Goal: Browse casually: Explore the website without a specific task or goal

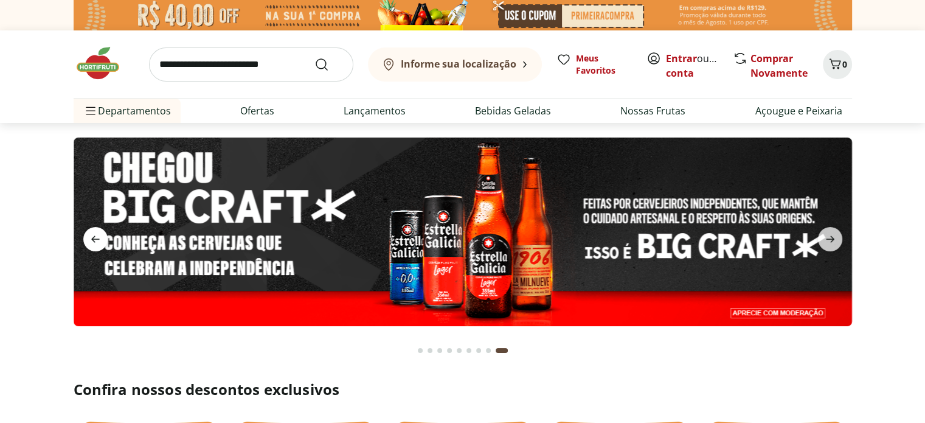
click at [93, 244] on icon "previous" at bounding box center [95, 239] width 15 height 15
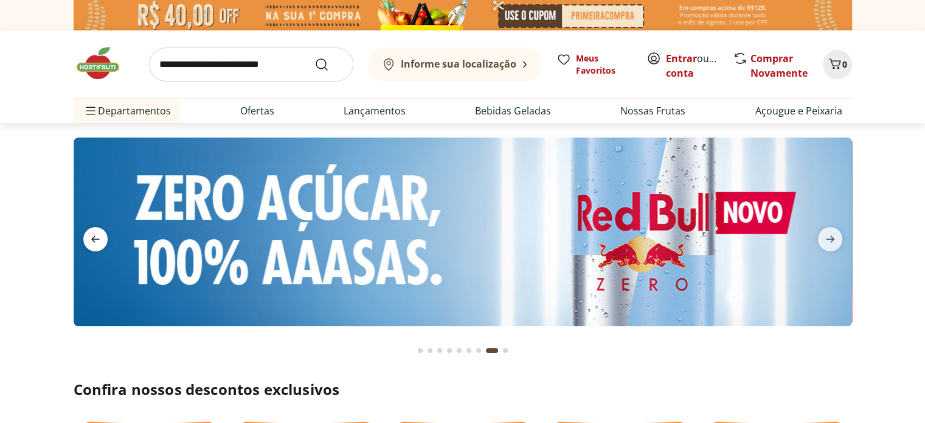
click at [93, 244] on icon "previous" at bounding box center [95, 239] width 15 height 15
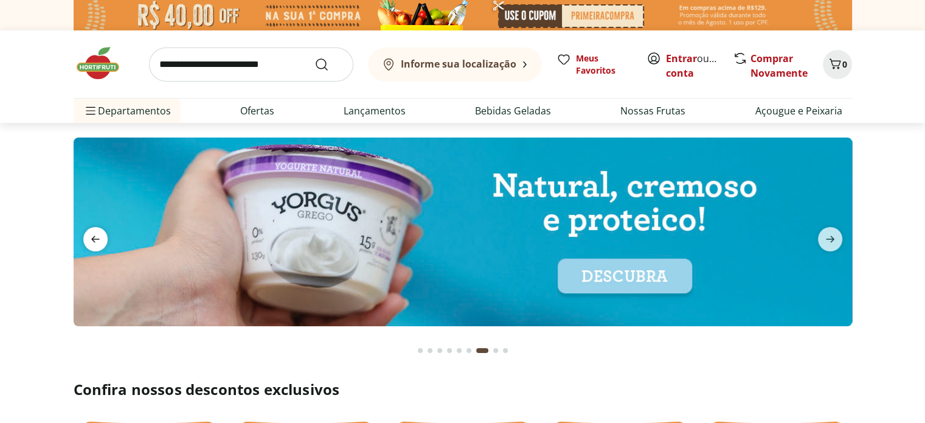
click at [93, 244] on icon "previous" at bounding box center [95, 239] width 15 height 15
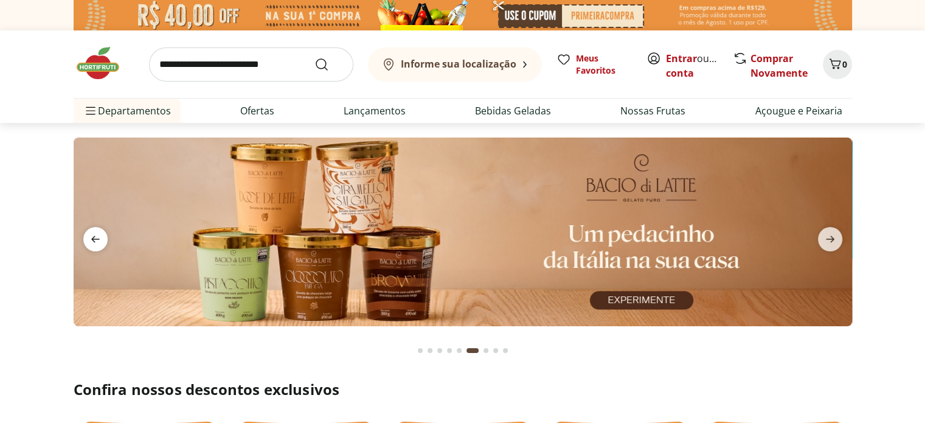
click at [93, 244] on icon "previous" at bounding box center [95, 239] width 15 height 15
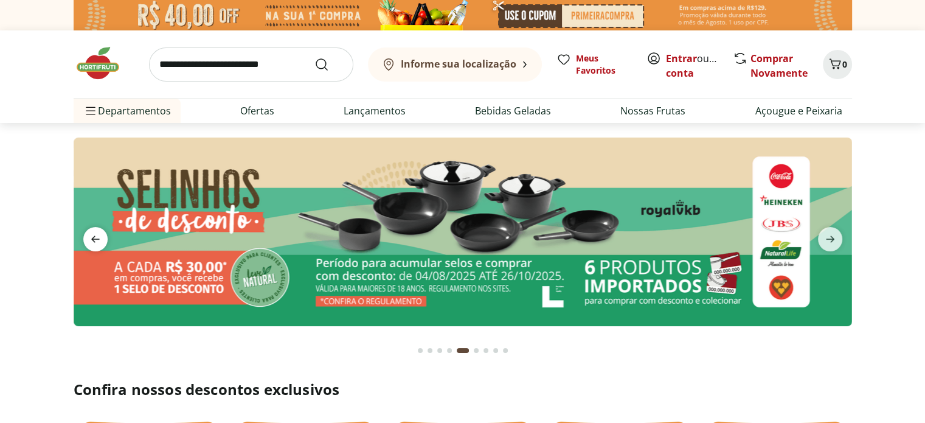
click at [93, 244] on icon "previous" at bounding box center [95, 239] width 15 height 15
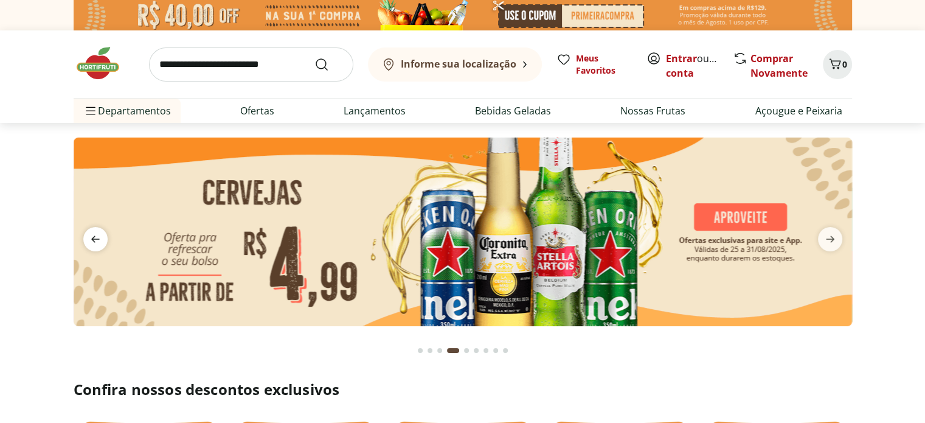
click at [93, 244] on icon "previous" at bounding box center [95, 239] width 15 height 15
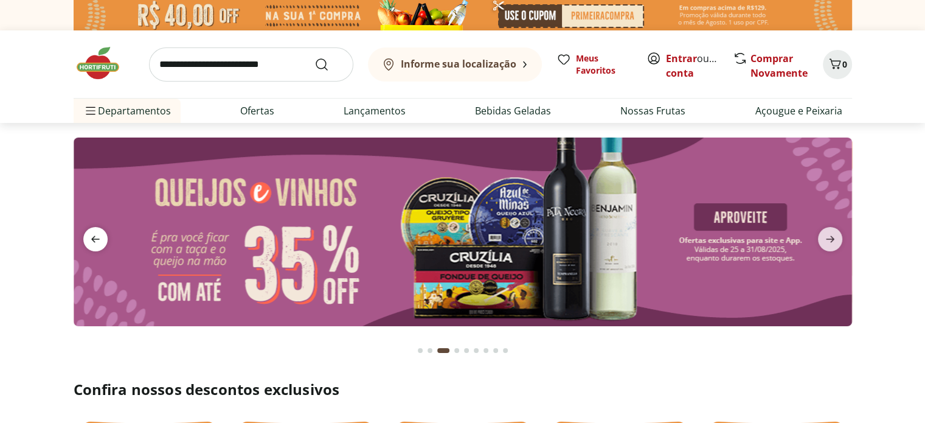
click at [93, 244] on icon "previous" at bounding box center [95, 239] width 15 height 15
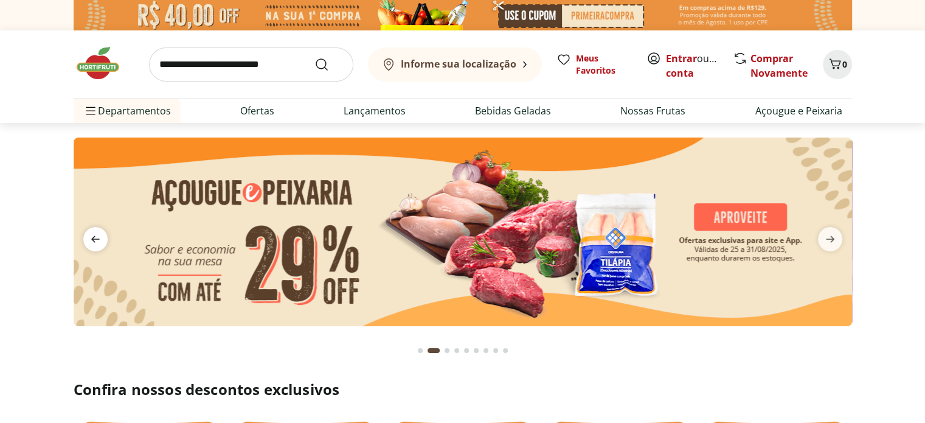
click at [93, 244] on icon "previous" at bounding box center [95, 239] width 15 height 15
